Goal: Task Accomplishment & Management: Complete application form

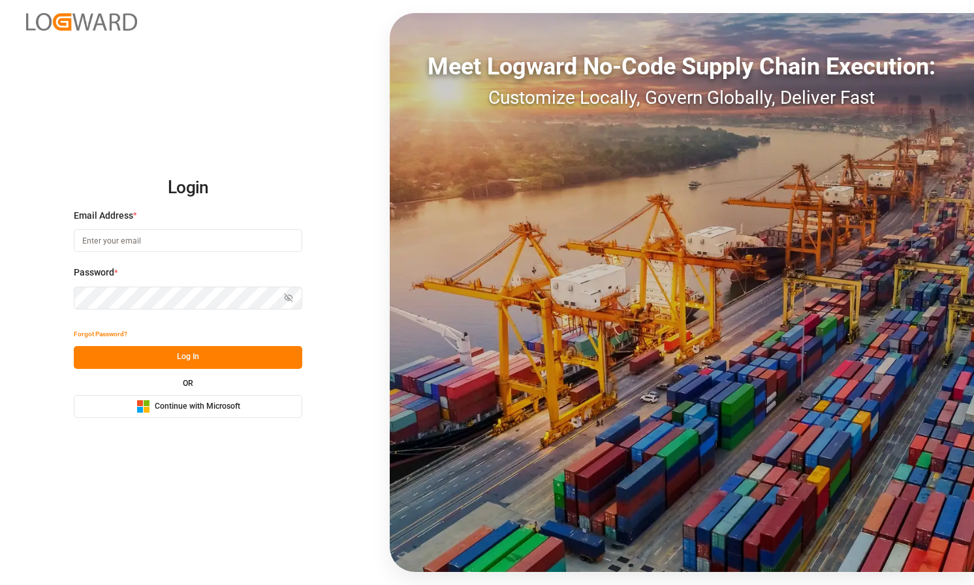
click at [232, 411] on span "Continue with Microsoft" at bounding box center [198, 407] width 86 height 12
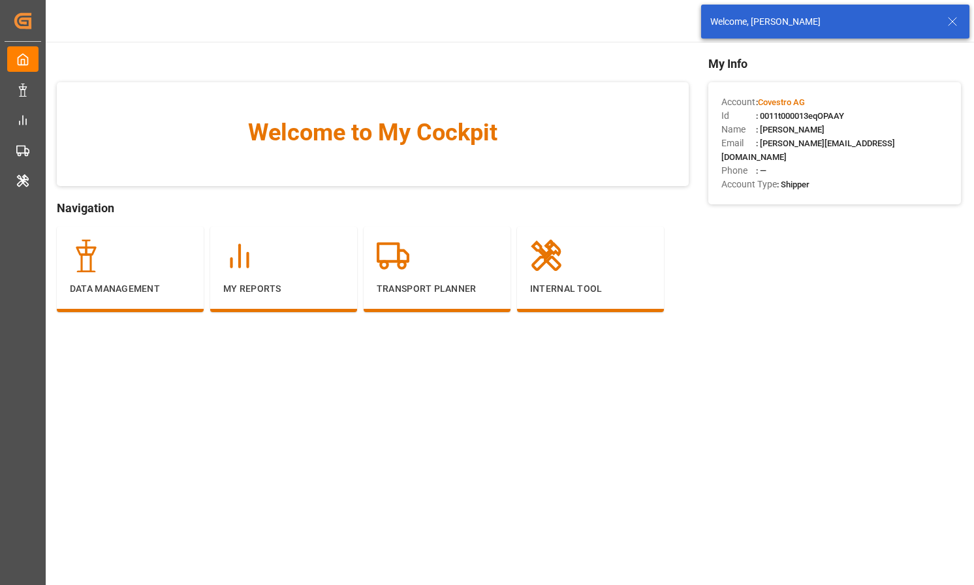
click at [945, 28] on icon at bounding box center [953, 22] width 16 height 16
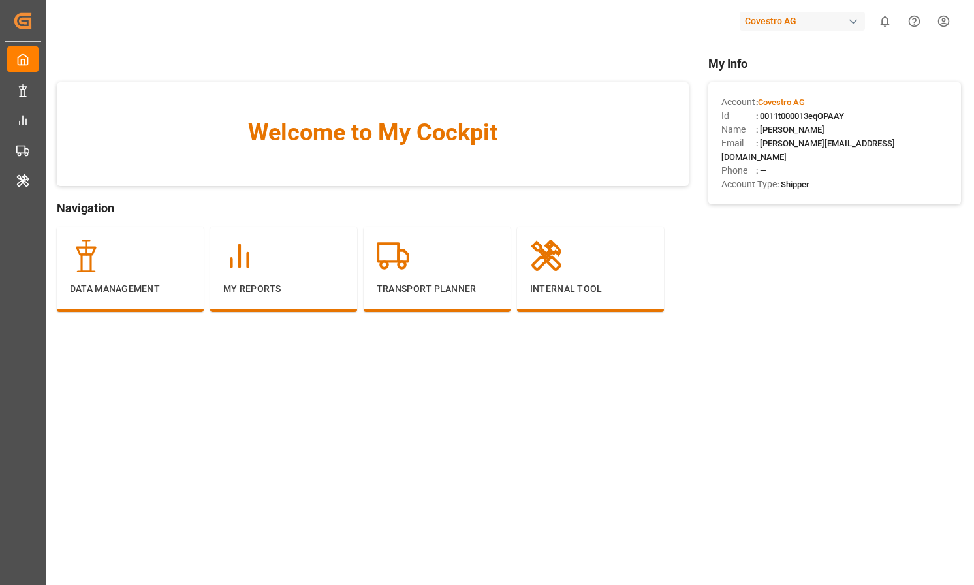
click at [846, 23] on div "Covestro AG" at bounding box center [802, 21] width 125 height 19
type input "evonik in"
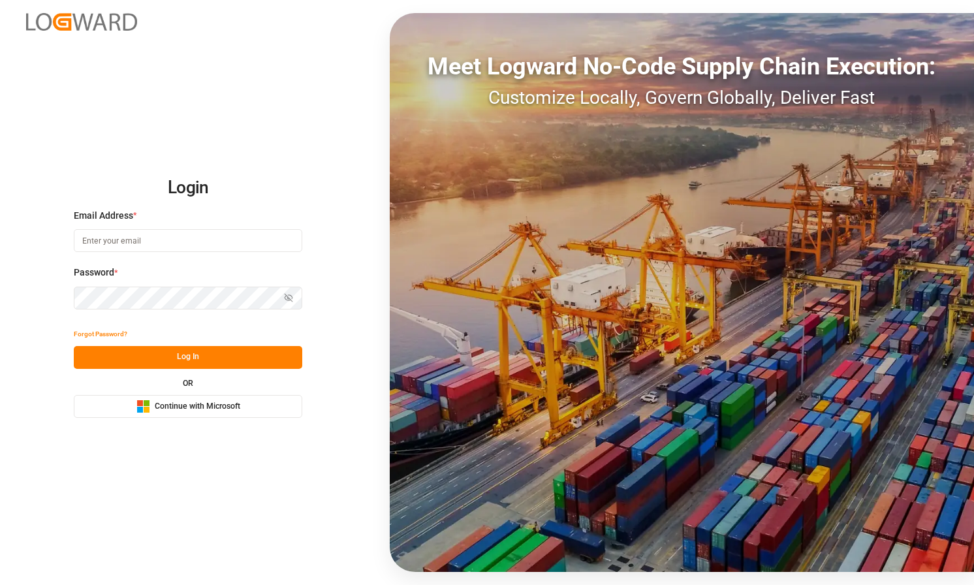
click at [245, 401] on button "Microsoft Logo Continue with Microsoft" at bounding box center [188, 406] width 229 height 23
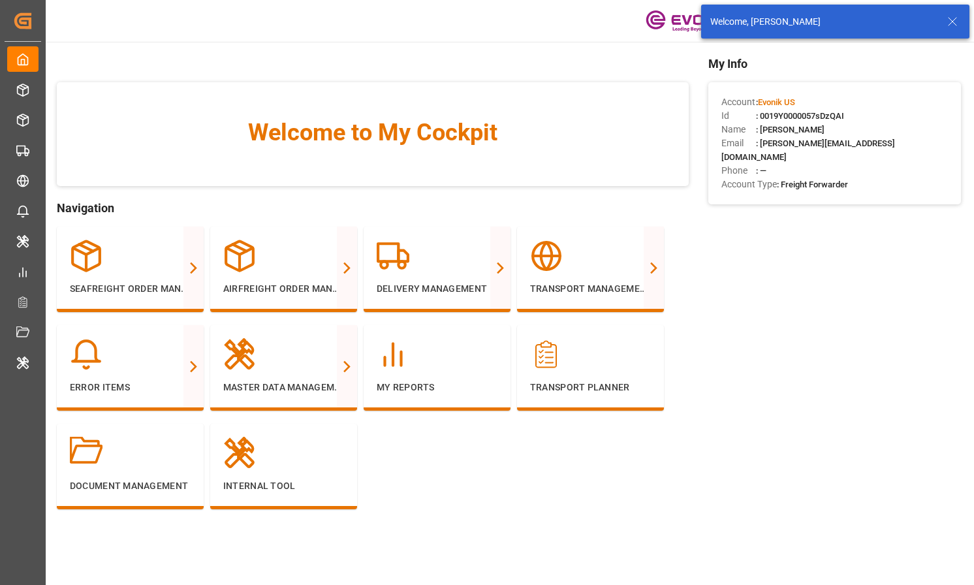
click at [954, 18] on icon at bounding box center [953, 22] width 16 height 16
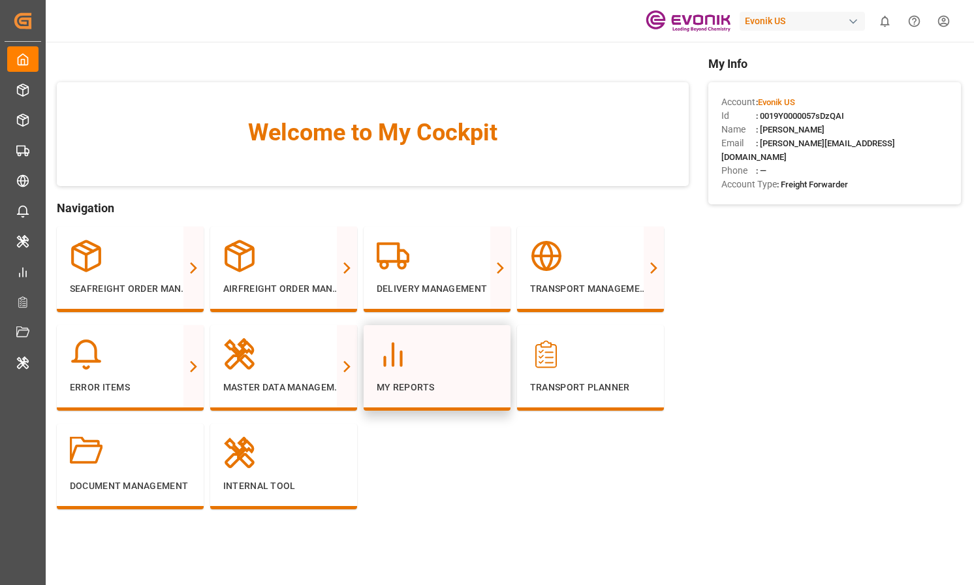
click at [444, 349] on div at bounding box center [437, 354] width 121 height 33
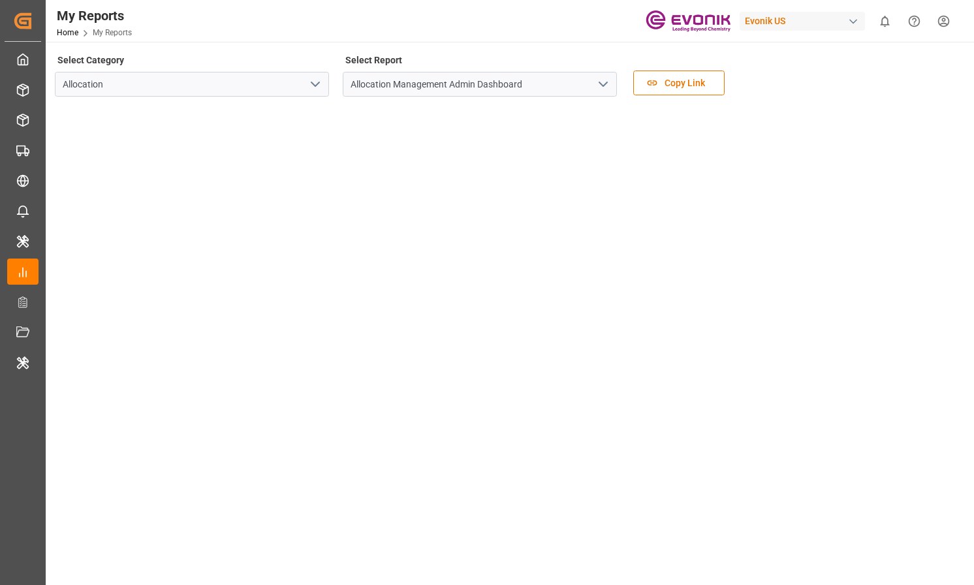
click at [313, 88] on icon "open menu" at bounding box center [315, 84] width 16 height 16
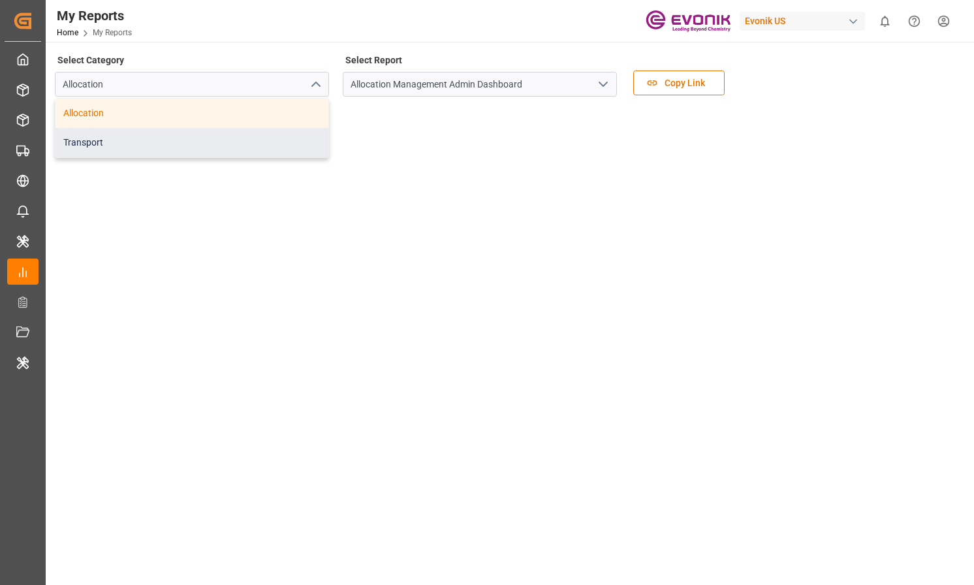
click at [291, 143] on div "Transport" at bounding box center [191, 142] width 273 height 29
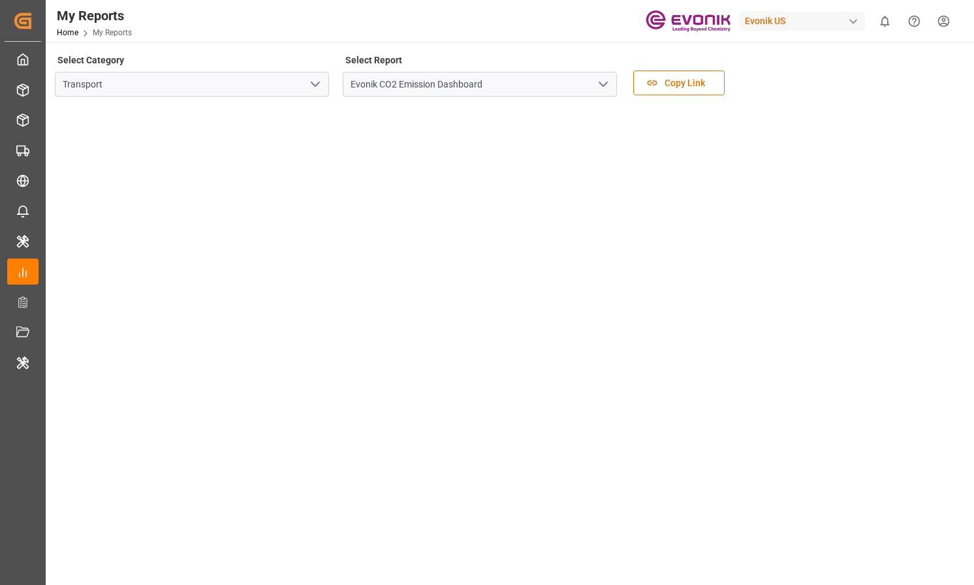
click at [602, 89] on icon "open menu" at bounding box center [603, 84] width 16 height 16
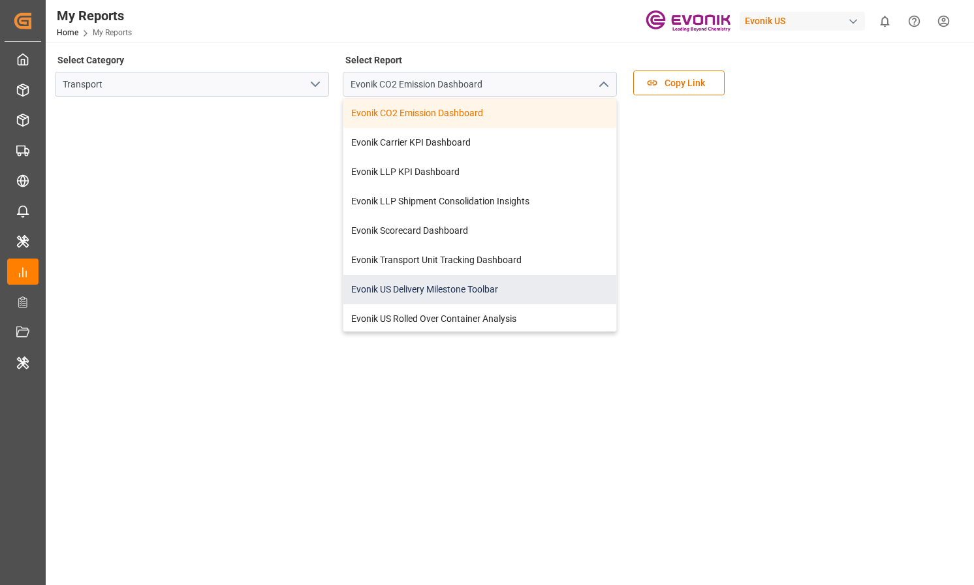
click at [511, 287] on div "Evonik US Delivery Milestone Toolbar" at bounding box center [479, 289] width 273 height 29
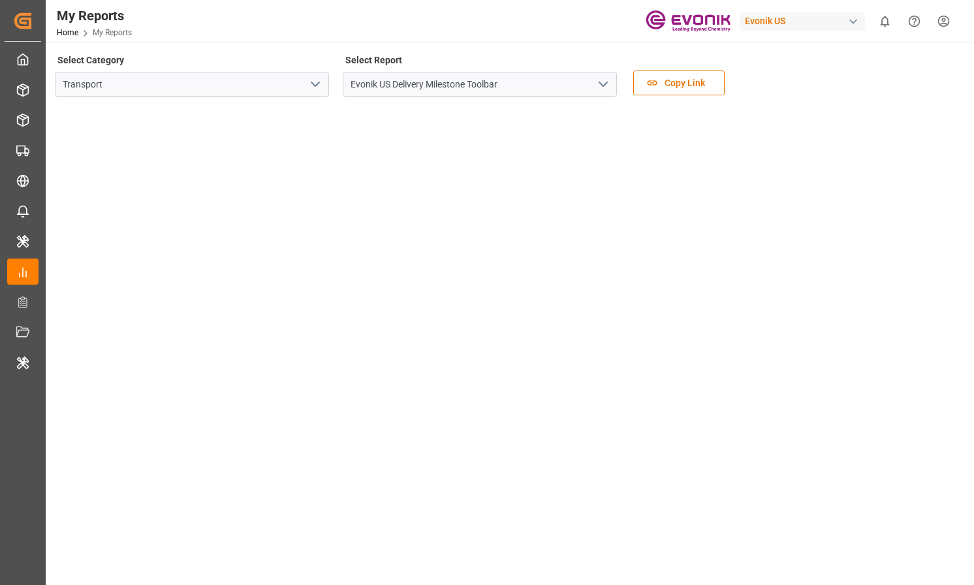
click at [599, 86] on icon "open menu" at bounding box center [603, 84] width 16 height 16
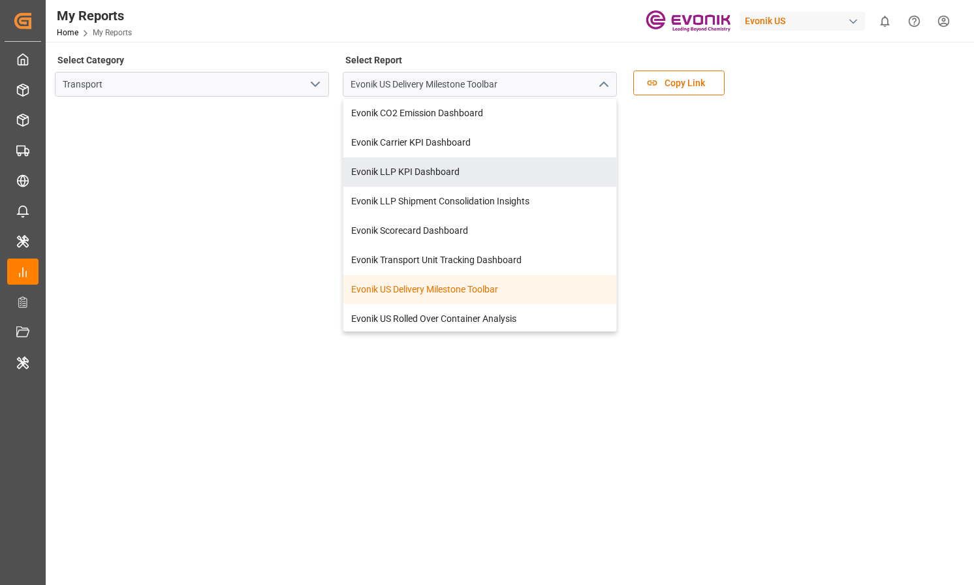
click at [289, 101] on div "Select Category Transport" at bounding box center [192, 78] width 274 height 55
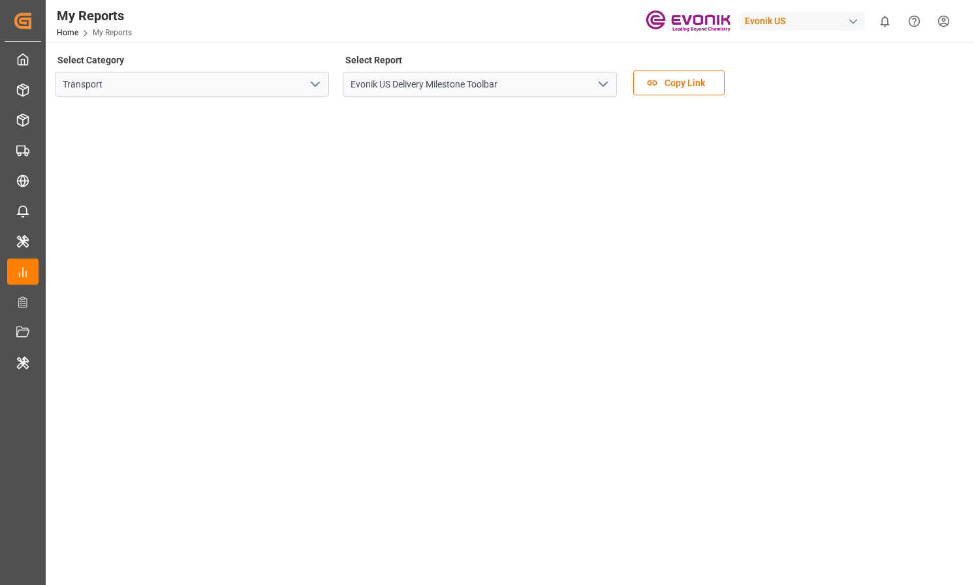
click at [308, 91] on icon "open menu" at bounding box center [315, 84] width 16 height 16
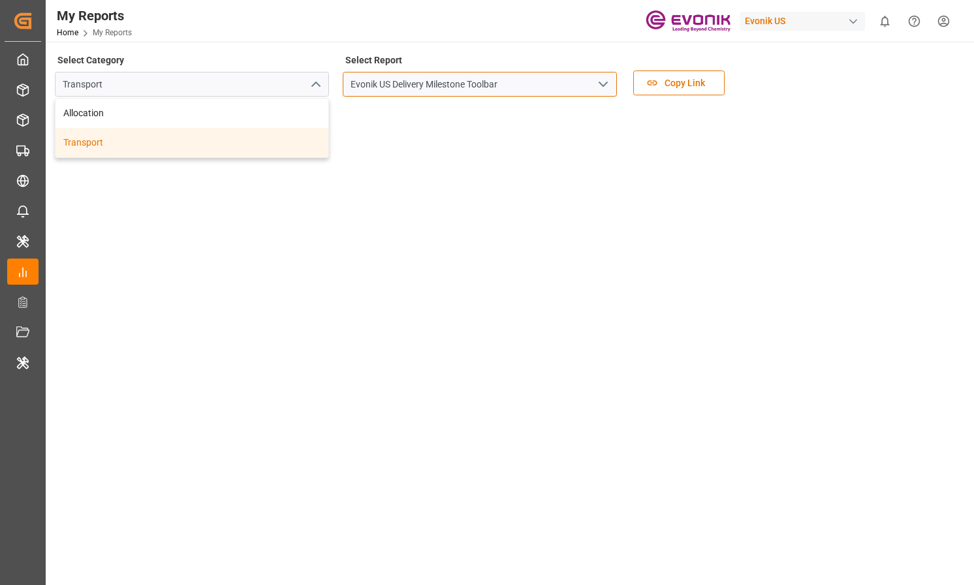
click at [446, 72] on input "Evonik US Delivery Milestone Toolbar" at bounding box center [480, 84] width 274 height 25
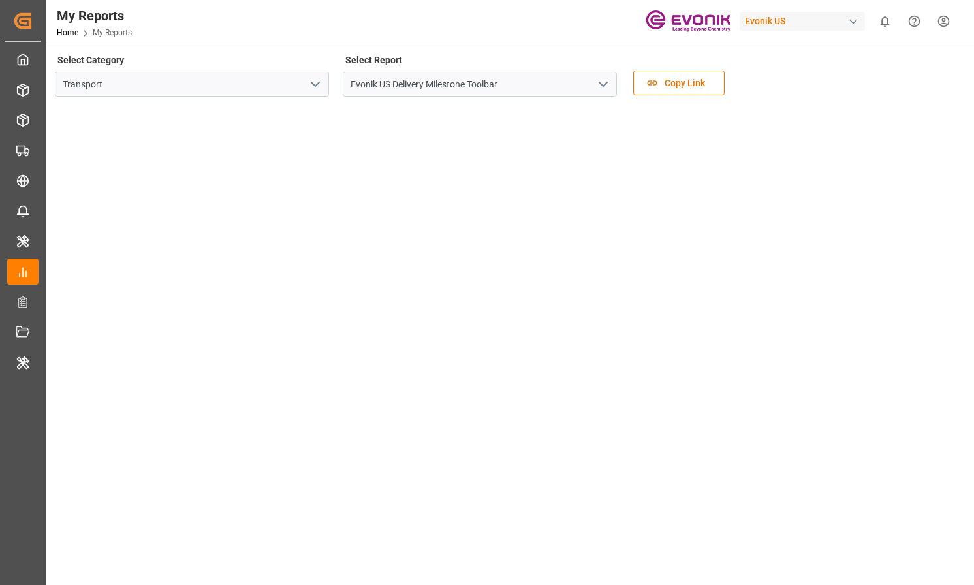
click at [605, 87] on icon "open menu" at bounding box center [603, 84] width 16 height 16
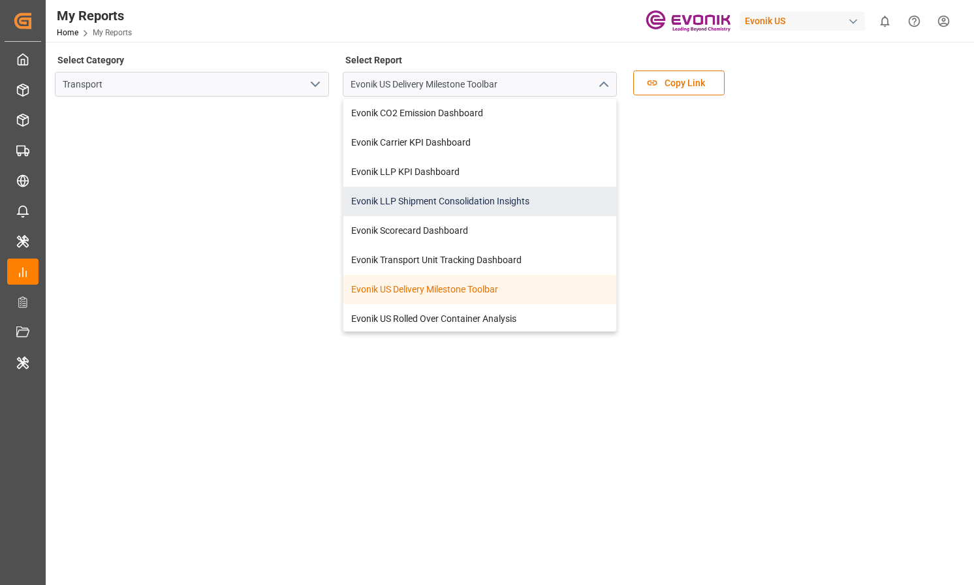
click at [529, 205] on div "Evonik LLP Shipment Consolidation Insights" at bounding box center [479, 201] width 273 height 29
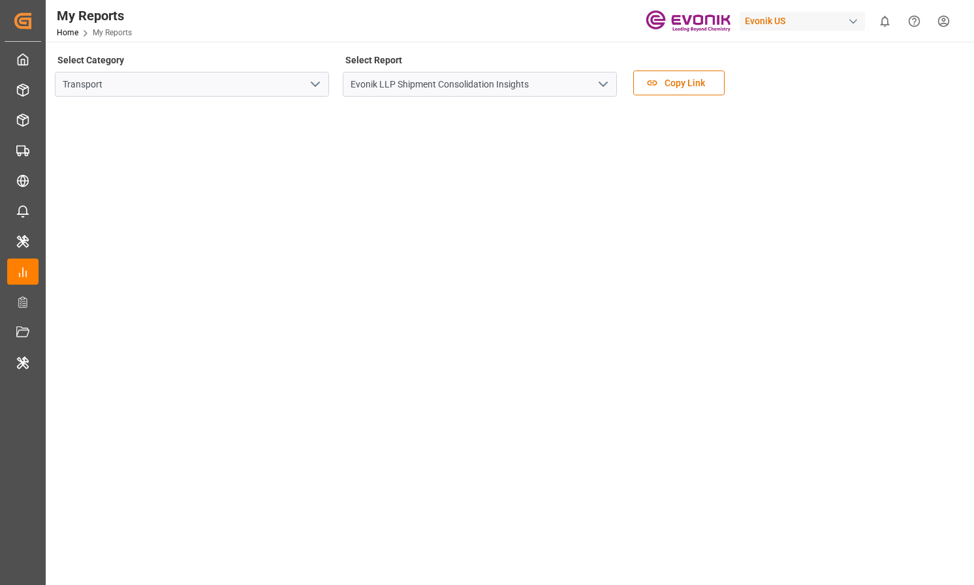
click at [609, 86] on icon "open menu" at bounding box center [603, 84] width 16 height 16
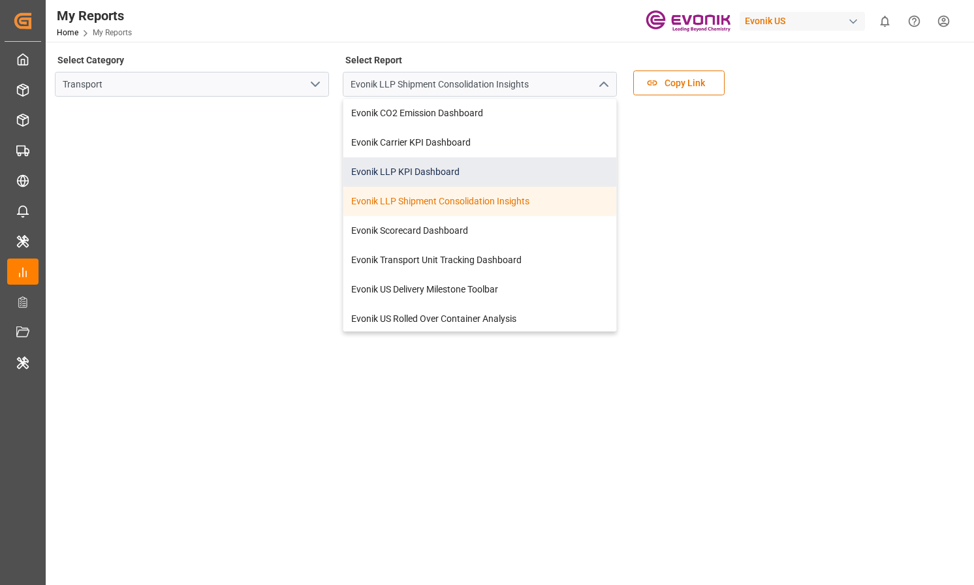
click at [526, 181] on div "Evonik LLP KPI Dashboard" at bounding box center [479, 171] width 273 height 29
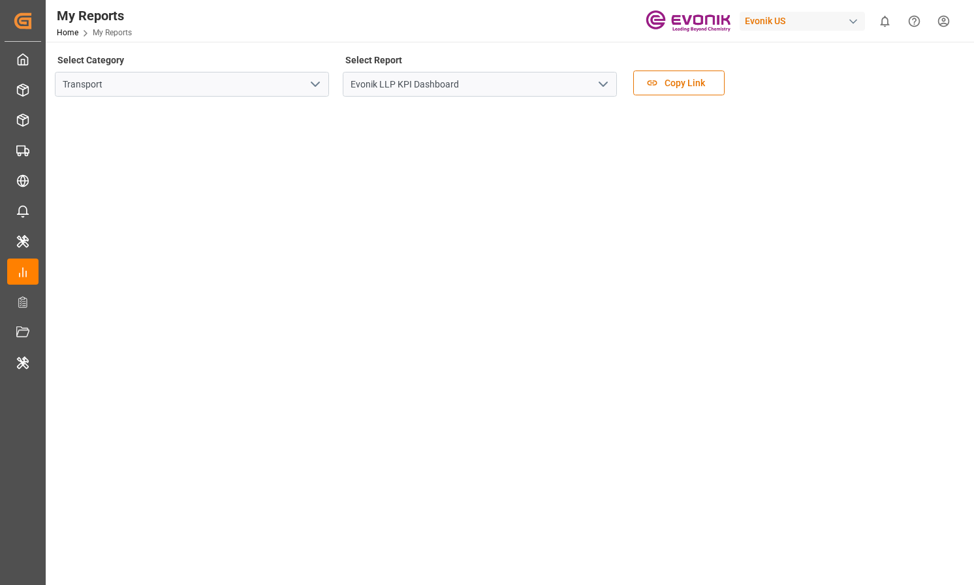
click at [958, 84] on div "Select Category Transport Select Report Evonik LLP KPI Dashboard Copy Link" at bounding box center [508, 78] width 907 height 55
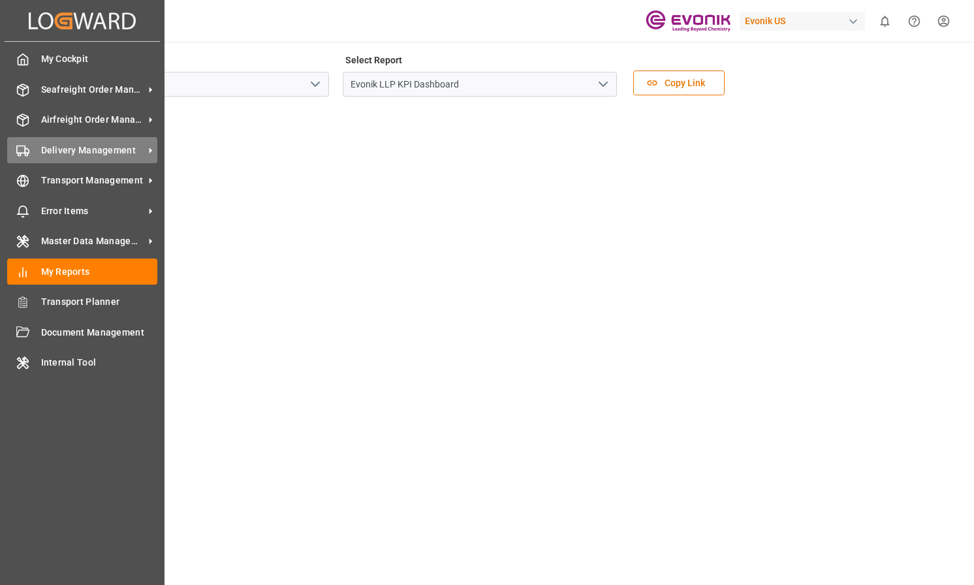
click at [101, 150] on span "Delivery Management" at bounding box center [92, 151] width 103 height 14
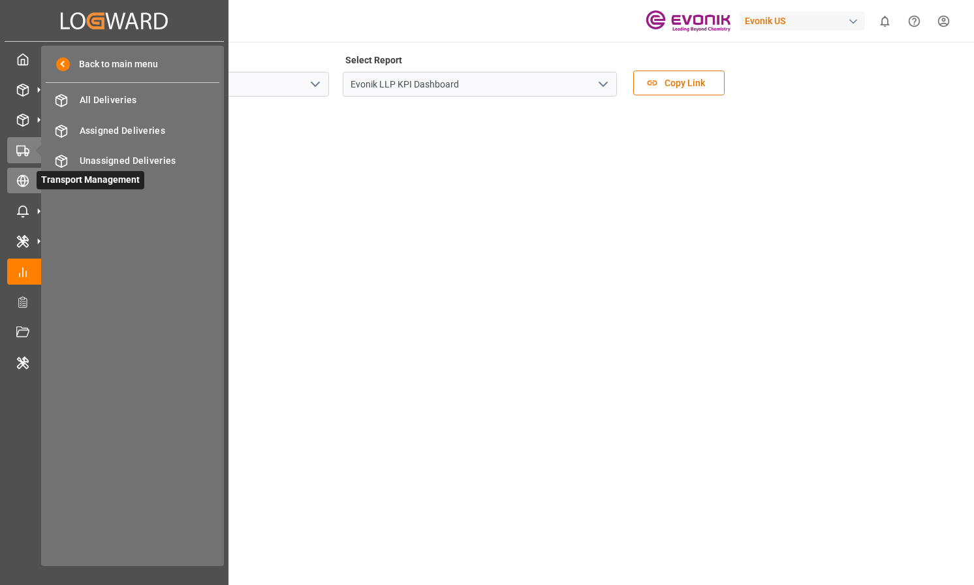
click at [32, 174] on icon at bounding box center [39, 181] width 14 height 14
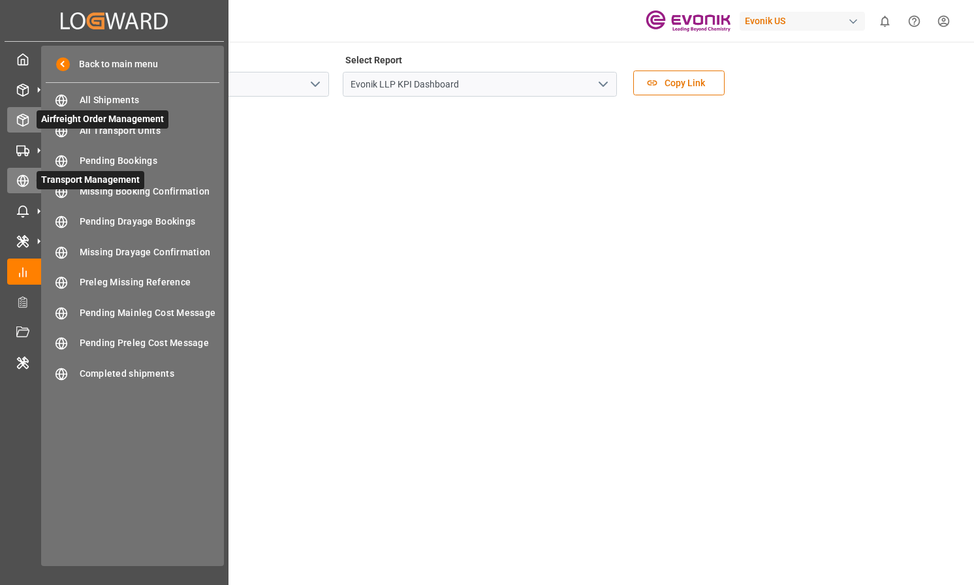
click at [24, 128] on div "Airfreight Order Management Airfreight Order Management" at bounding box center [114, 119] width 214 height 25
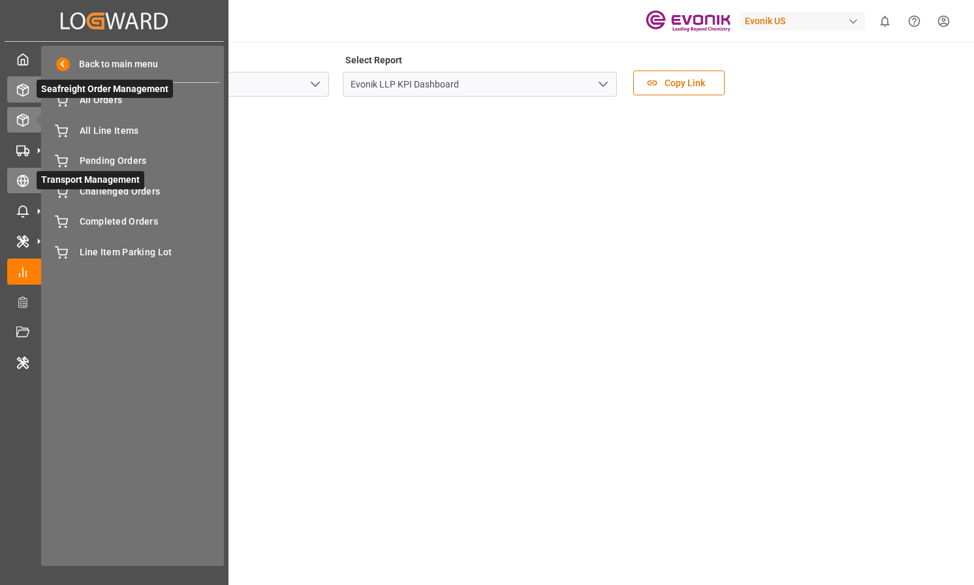
click at [26, 97] on div "Seafreight Order Management Seafreight Order Management" at bounding box center [114, 88] width 214 height 25
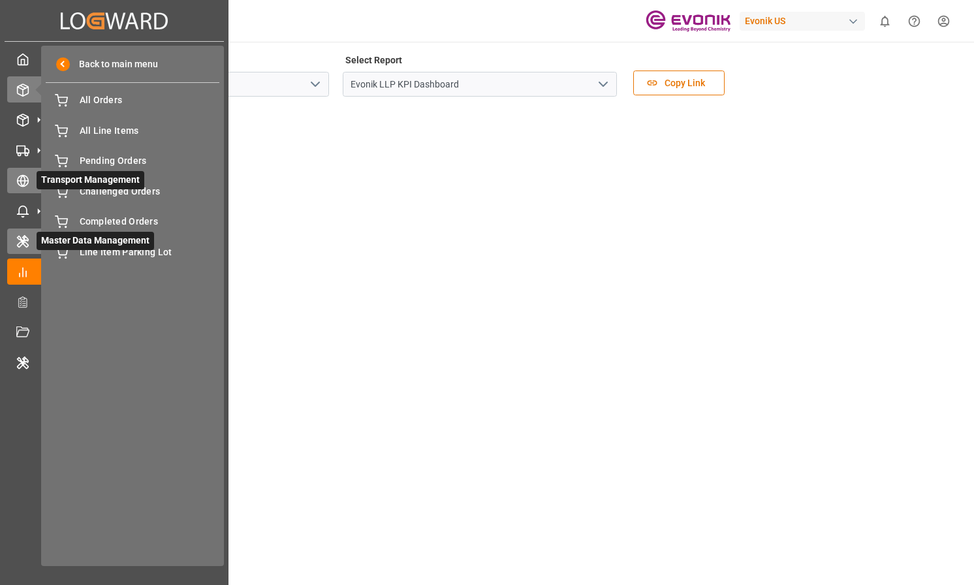
click at [24, 241] on icon at bounding box center [23, 242] width 10 height 12
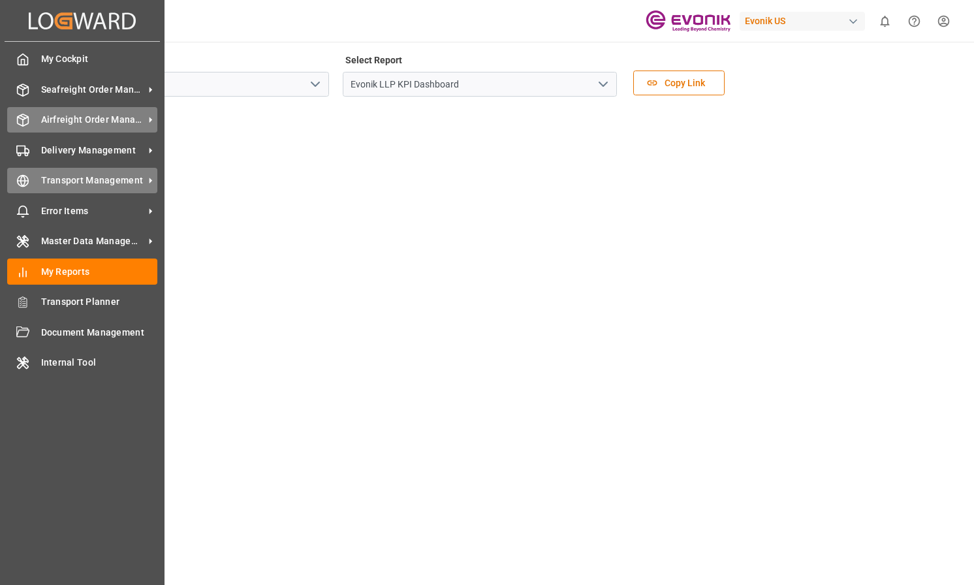
click at [49, 117] on span "Airfreight Order Management" at bounding box center [92, 120] width 103 height 14
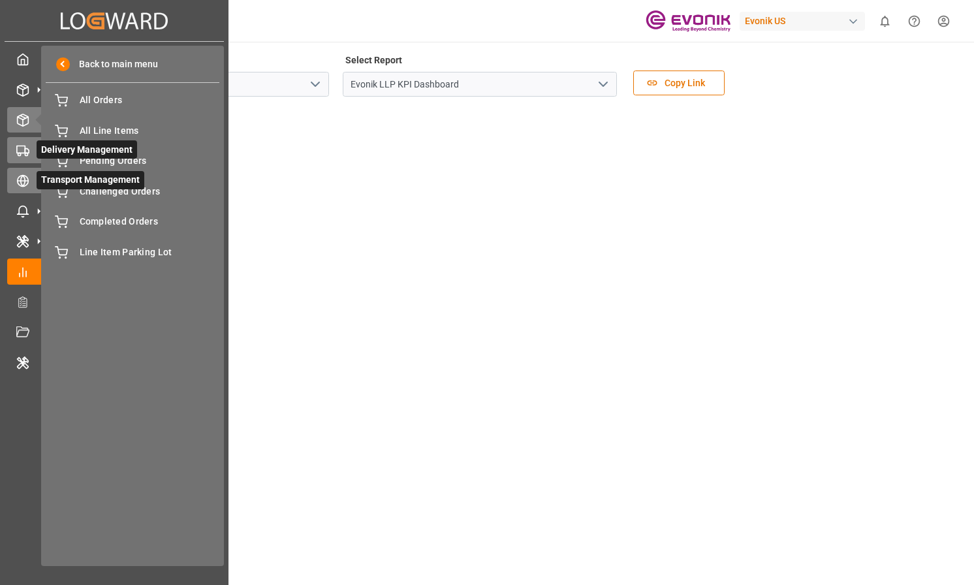
click at [24, 155] on icon at bounding box center [22, 150] width 13 height 13
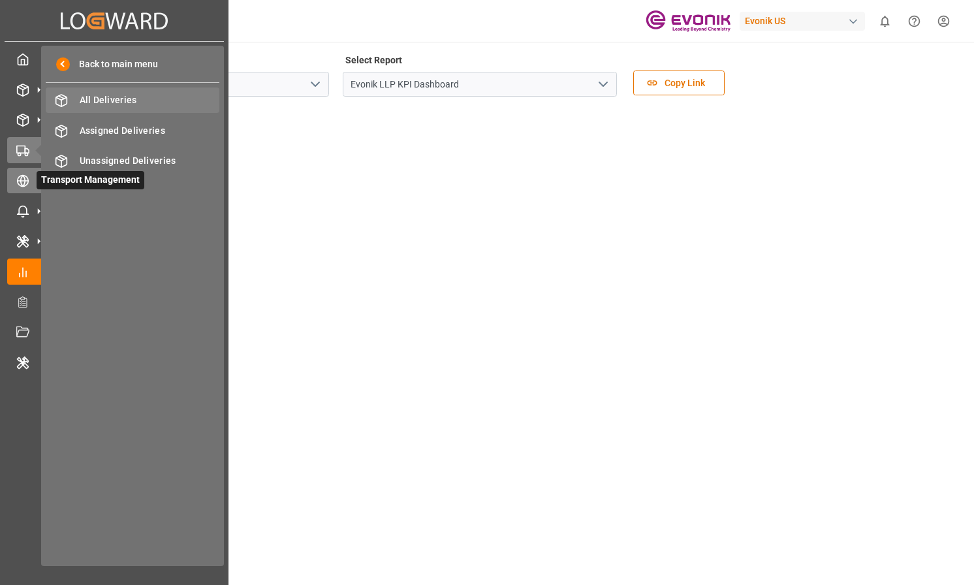
click at [108, 99] on span "All Deliveries" at bounding box center [150, 100] width 140 height 14
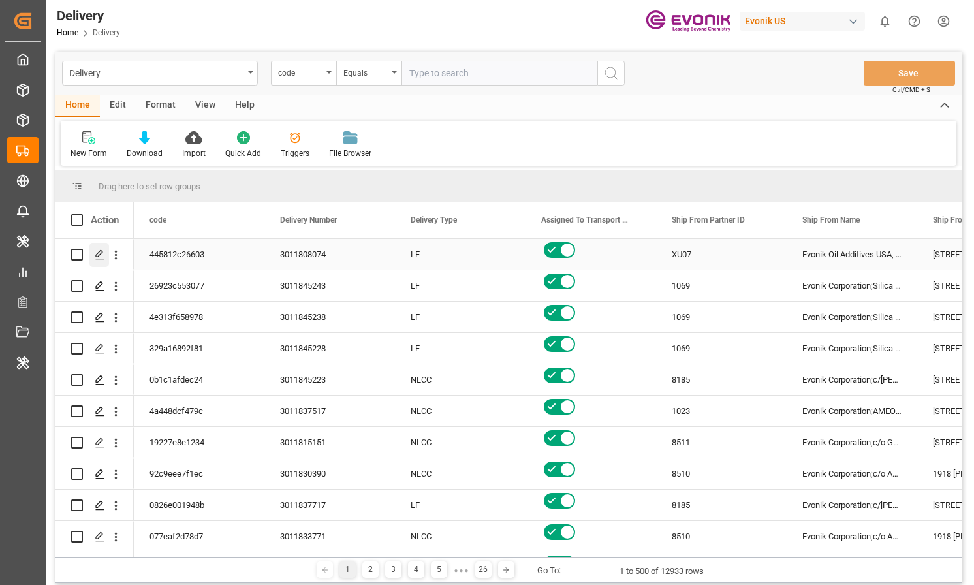
click at [96, 255] on polygon "Press SPACE to select this row." at bounding box center [99, 254] width 7 height 7
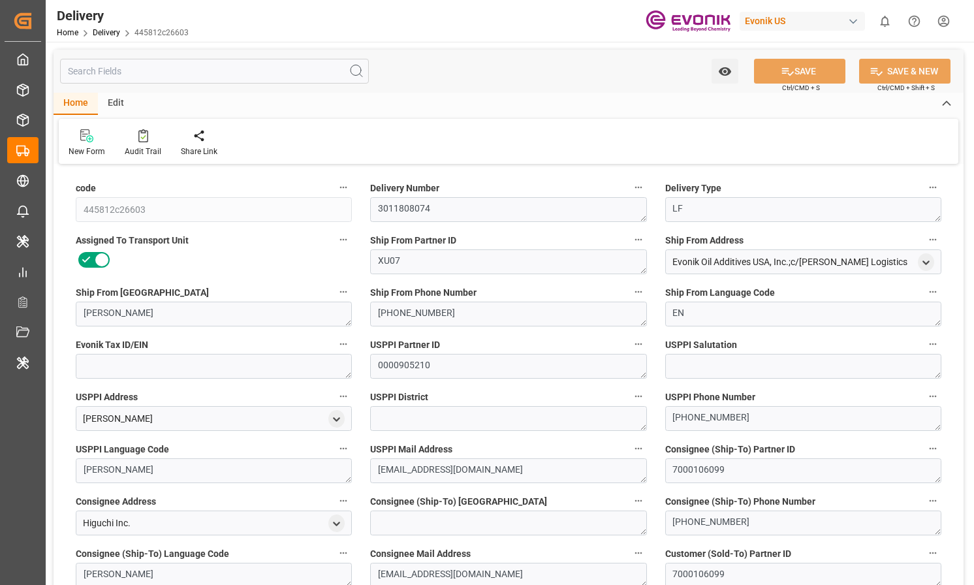
type input "USHOU"
type input "JPYOK"
type input "0"
type input "3.6581"
type input "453.6"
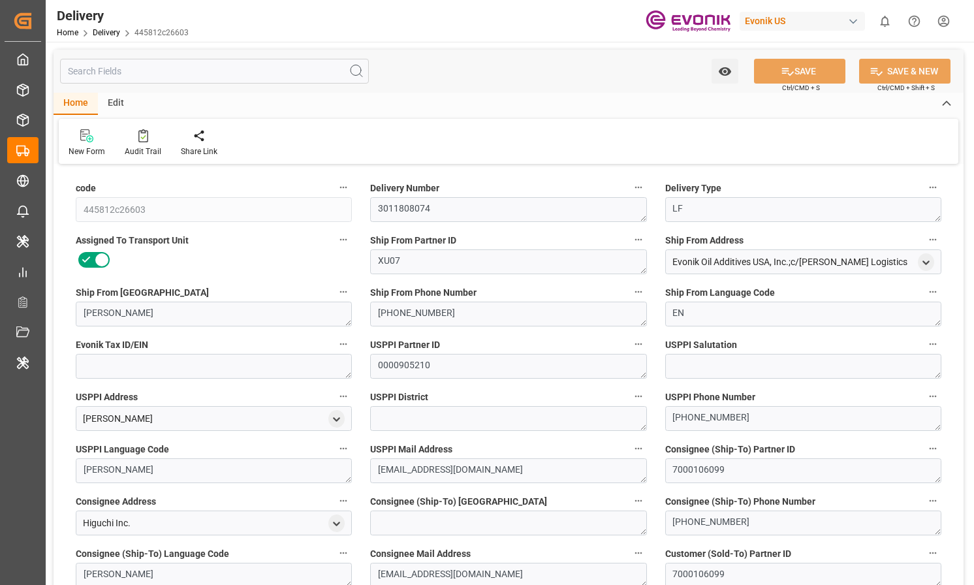
type input "20"
type input "3658.06"
type input "453.6"
type input "[DATE]"
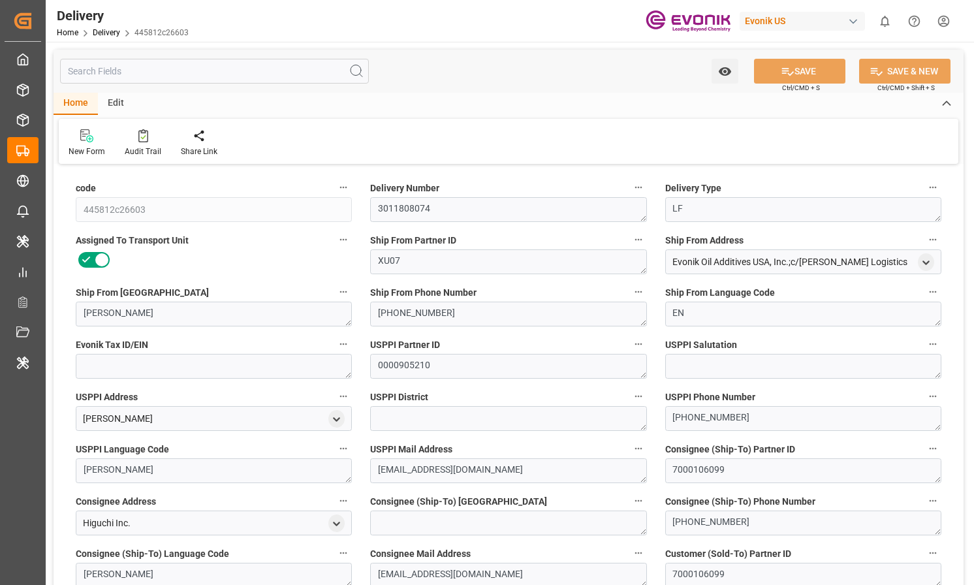
type input "[DATE]"
type input "[DATE] 13:22"
type input "[DATE] 20:59"
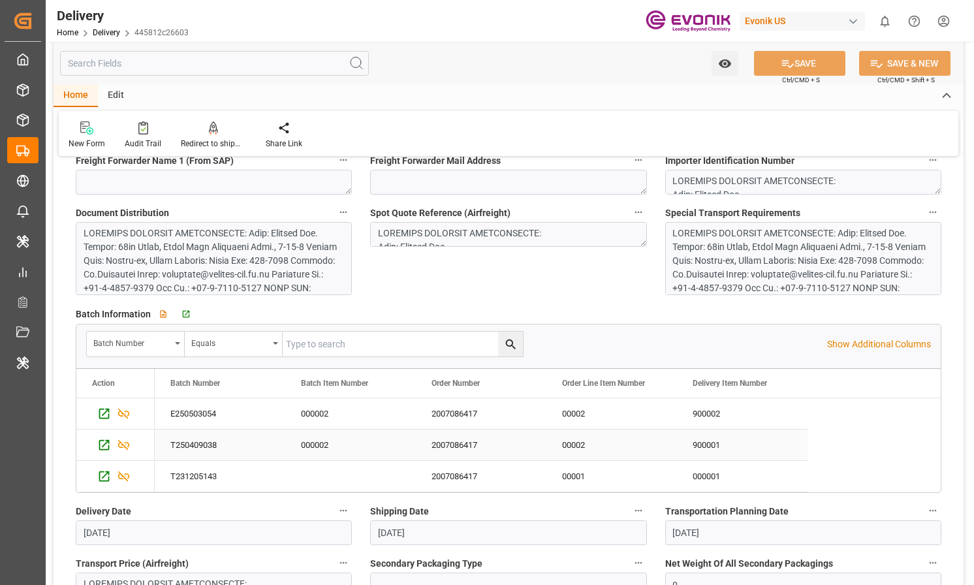
scroll to position [1379, 0]
